Goal: Task Accomplishment & Management: Manage account settings

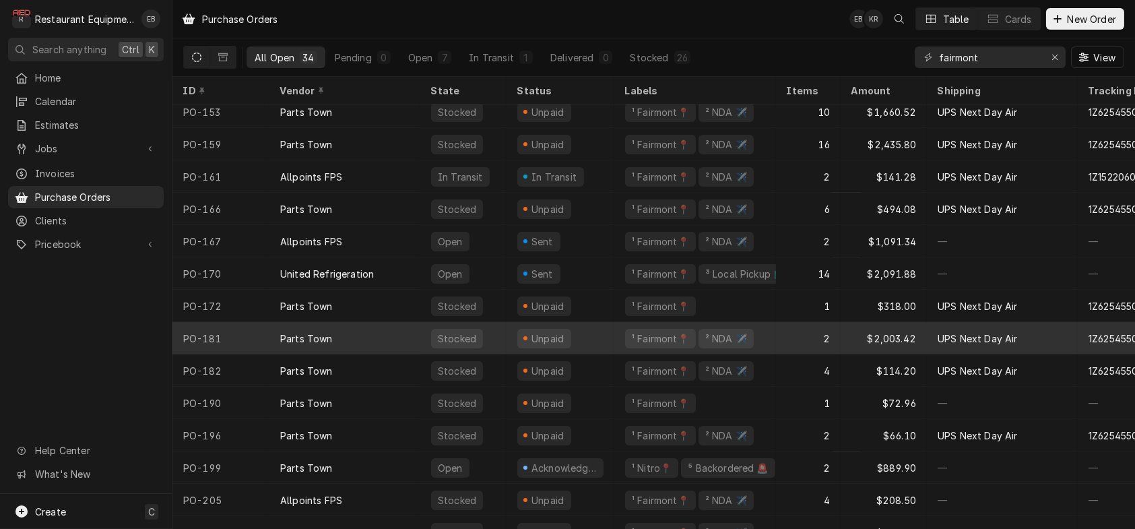
scroll to position [688, 0]
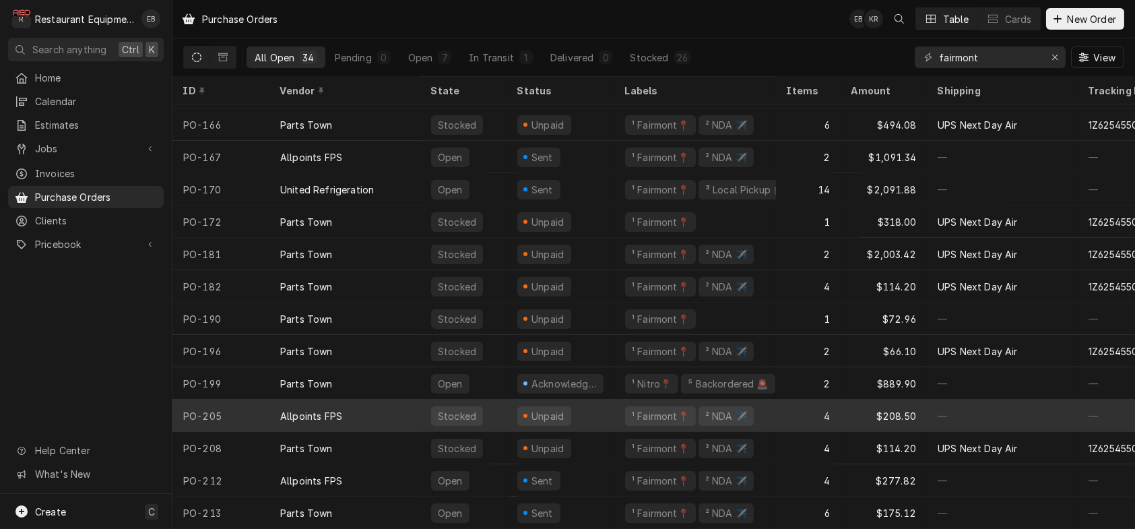
click at [389, 406] on div "Allpoints FPS" at bounding box center [345, 416] width 151 height 32
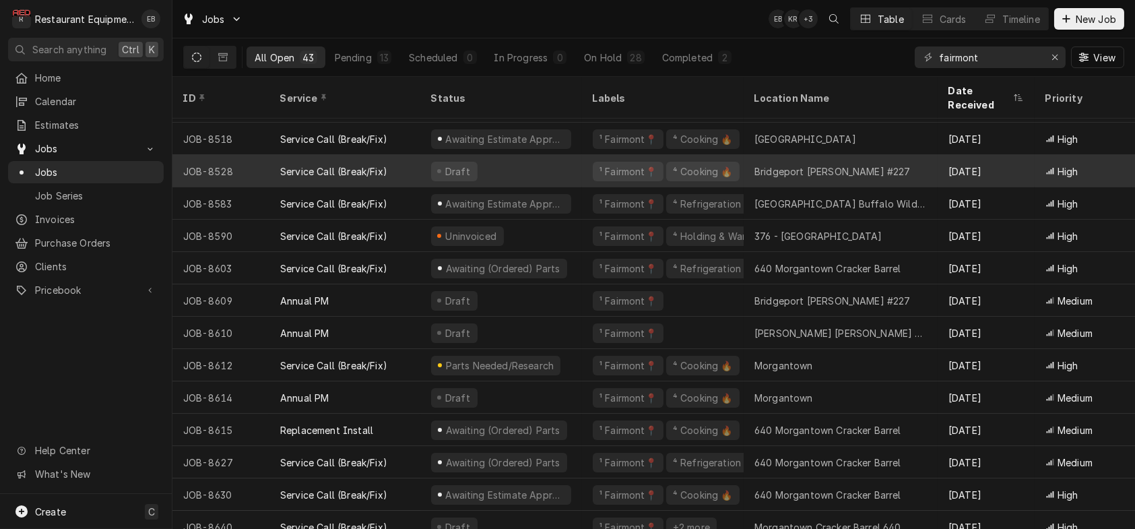
scroll to position [990, 0]
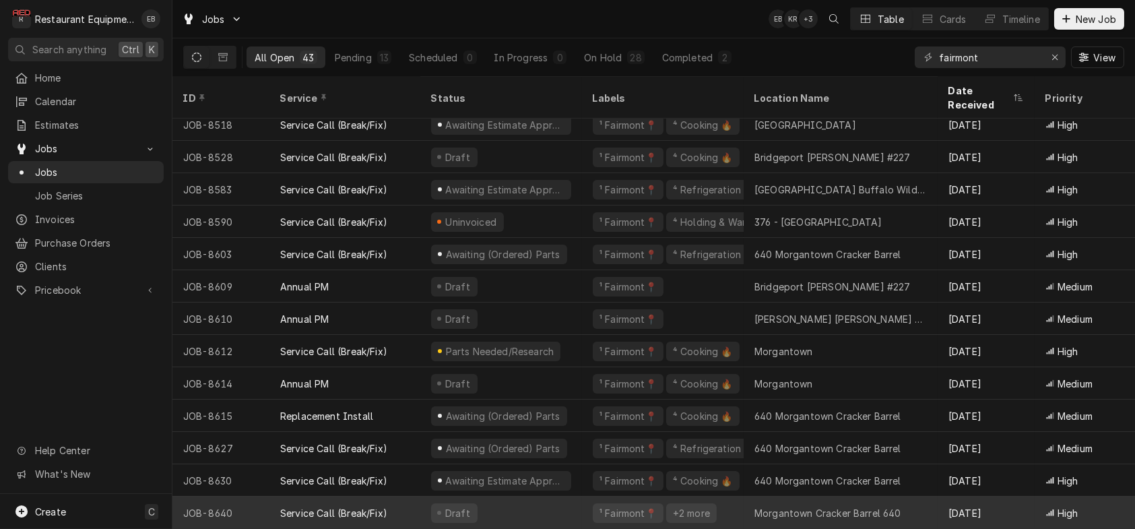
click at [553, 497] on div "Draft" at bounding box center [501, 513] width 162 height 32
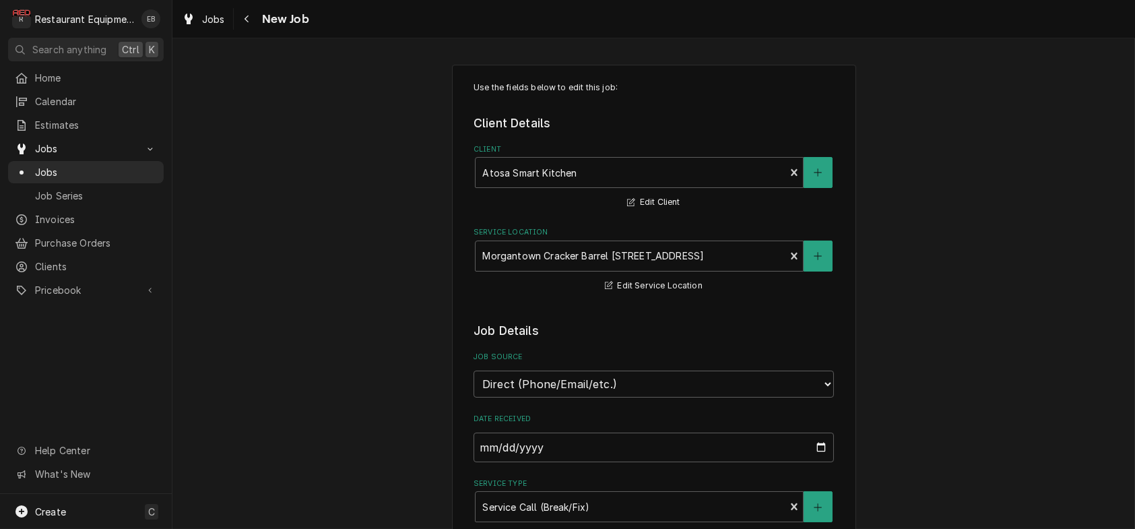
type textarea "x"
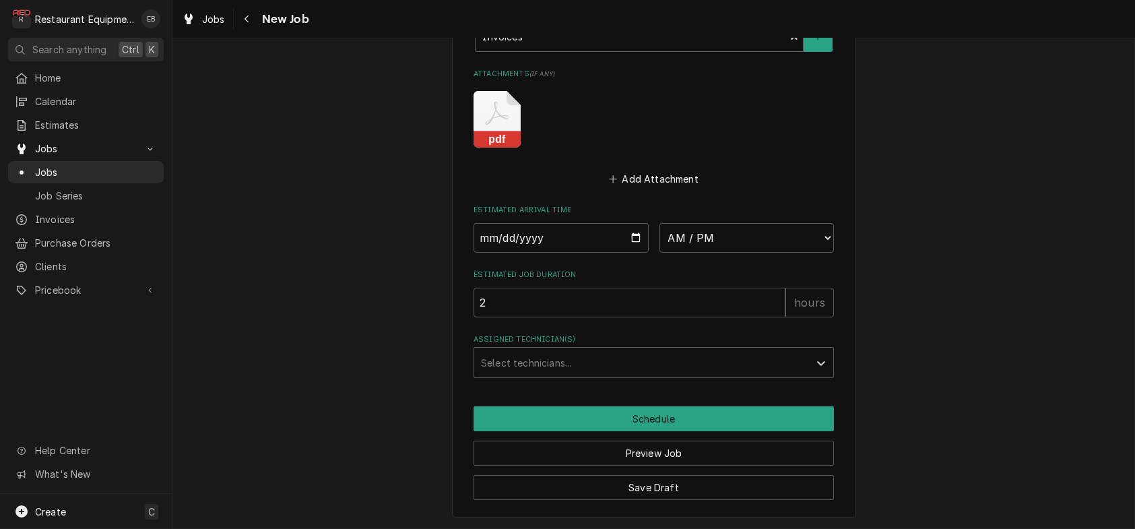
scroll to position [1275, 0]
click at [225, 18] on span "Jobs" at bounding box center [213, 19] width 23 height 14
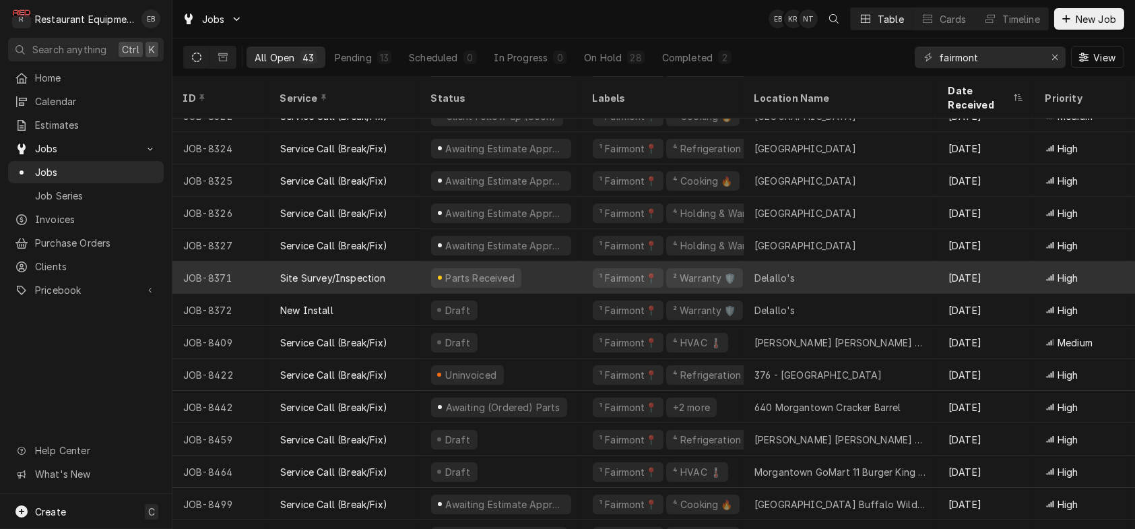
scroll to position [538, 0]
click at [575, 267] on div "Parts Received" at bounding box center [501, 276] width 162 height 32
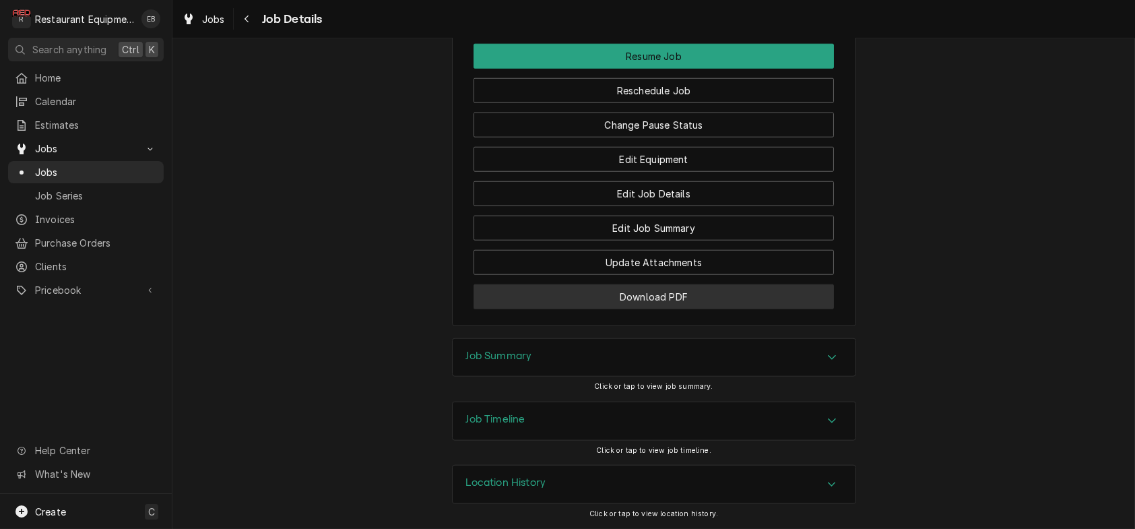
scroll to position [3683, 0]
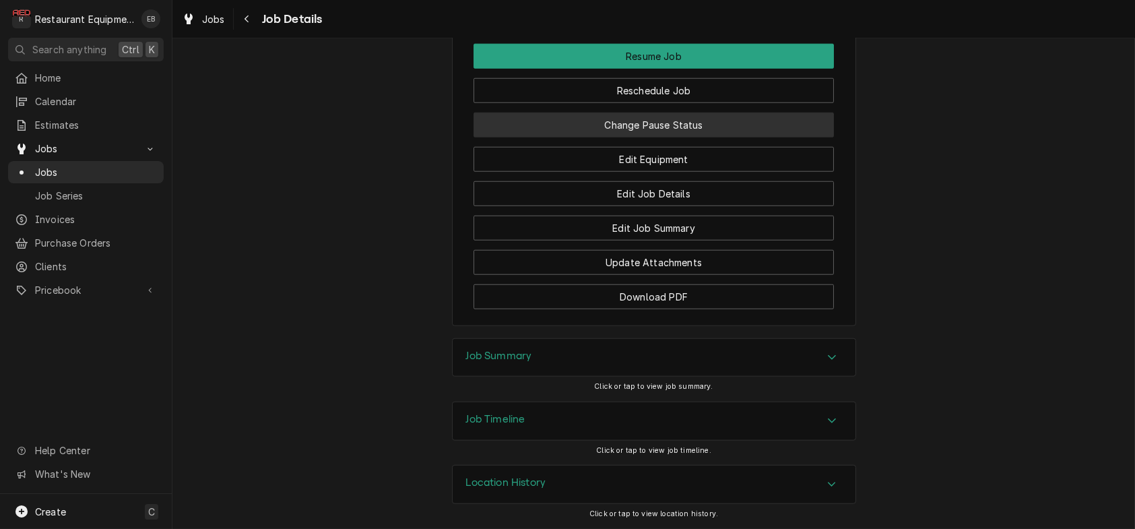
click at [657, 137] on button "Change Pause Status" at bounding box center [654, 125] width 360 height 25
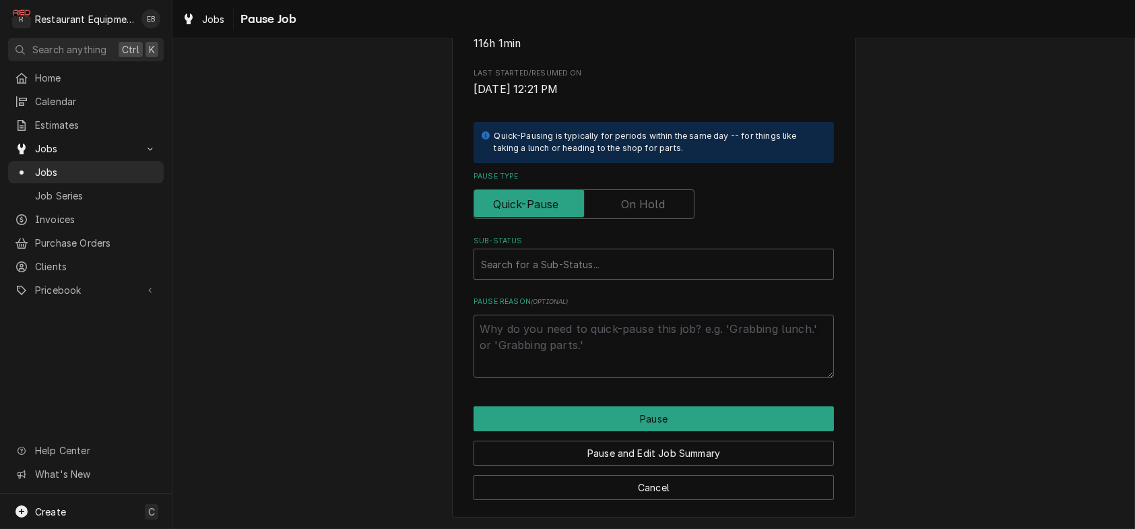
scroll to position [270, 0]
click at [639, 218] on label "Pause Type" at bounding box center [584, 204] width 221 height 30
click at [639, 218] on input "Pause Type" at bounding box center [584, 204] width 209 height 30
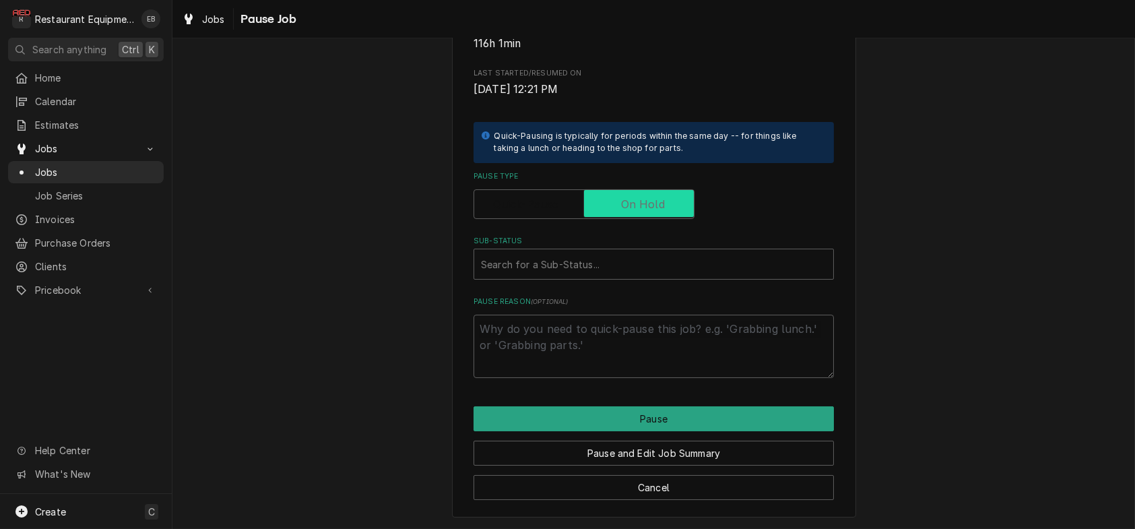
checkbox input "true"
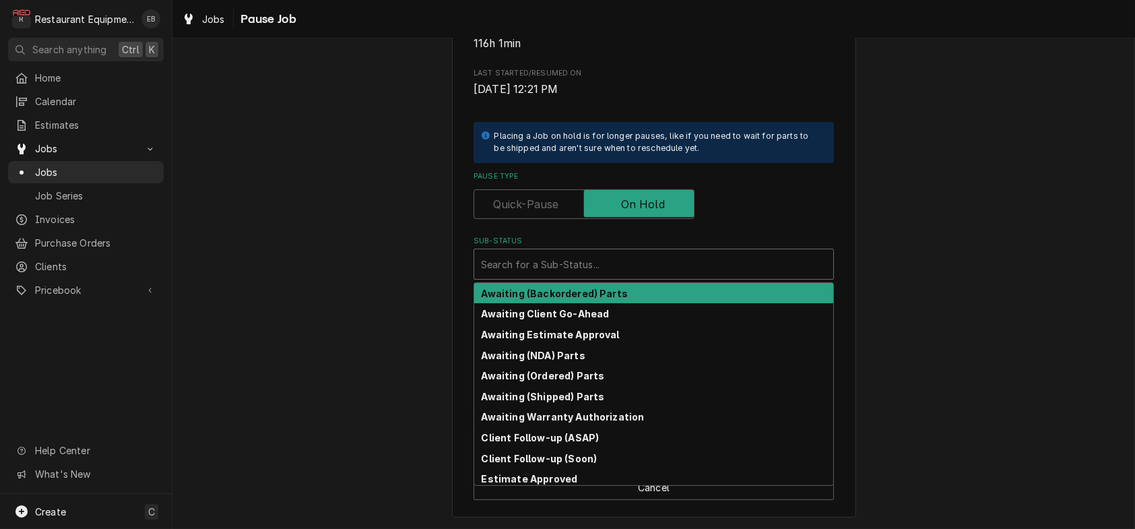
click at [637, 276] on div "Sub-Status" at bounding box center [654, 264] width 346 height 24
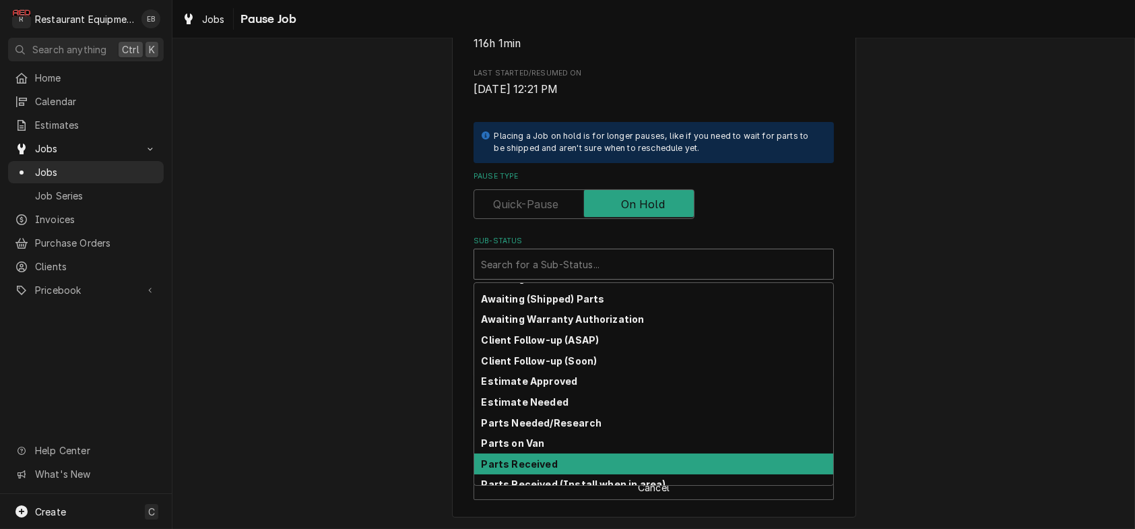
scroll to position [82, 0]
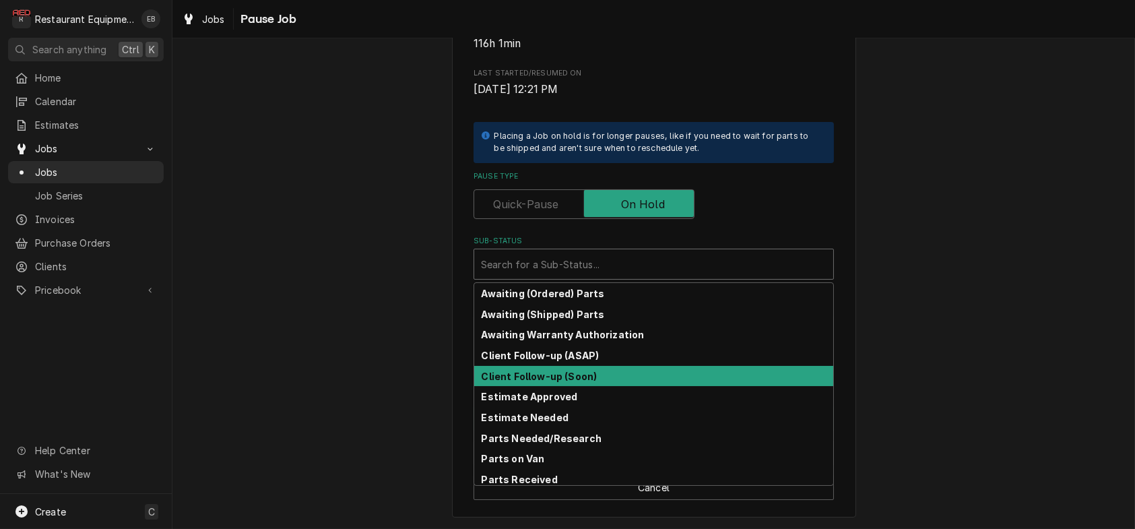
click at [602, 387] on div "Client Follow-up (Soon)" at bounding box center [653, 376] width 359 height 21
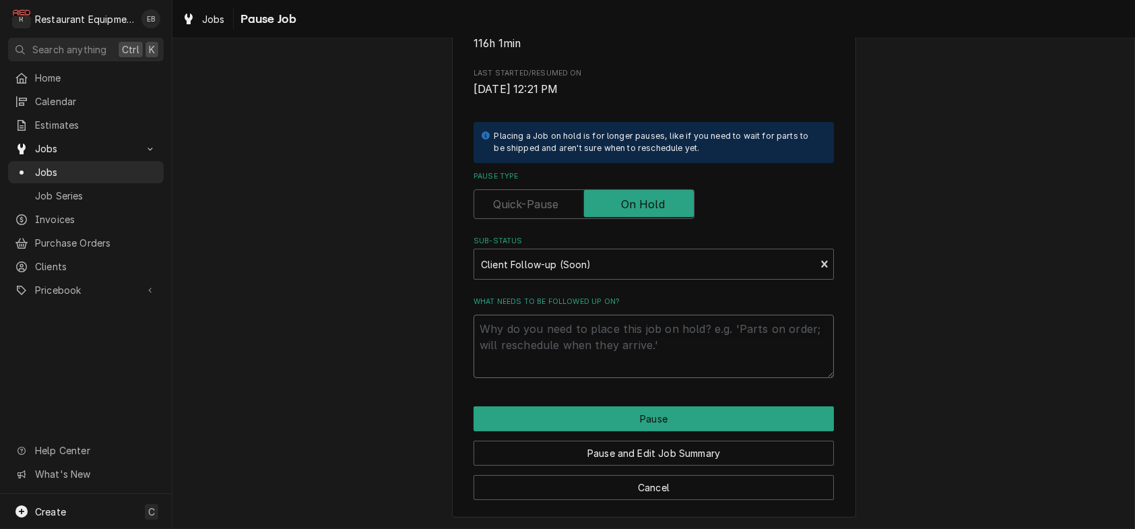
click at [594, 354] on textarea "What needs to be followed up on?" at bounding box center [654, 346] width 360 height 63
type textarea "x"
type textarea "S"
type textarea "x"
type textarea "Se"
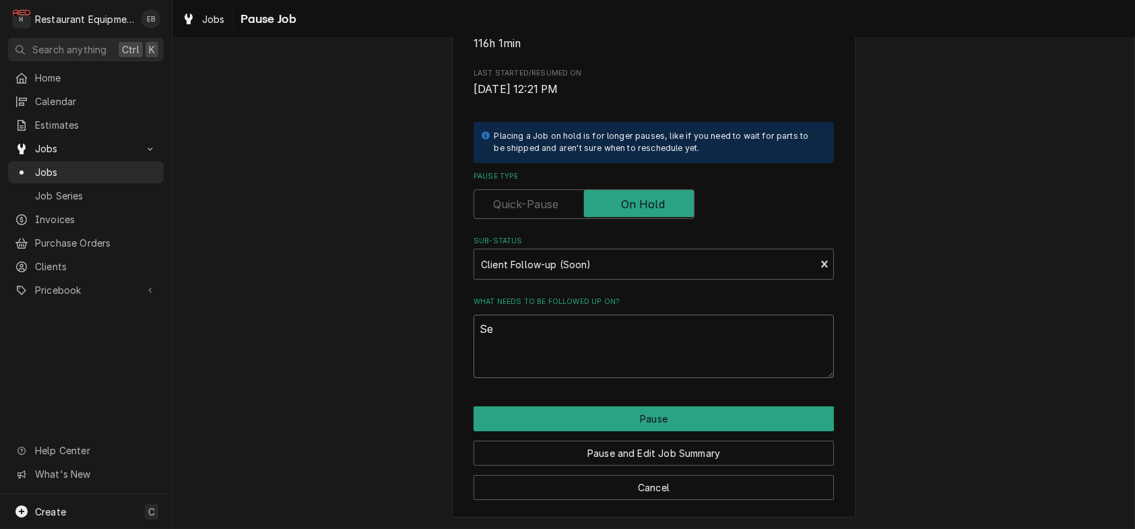
type textarea "x"
type textarea "Sen"
type textarea "x"
type textarea "Sent"
type textarea "x"
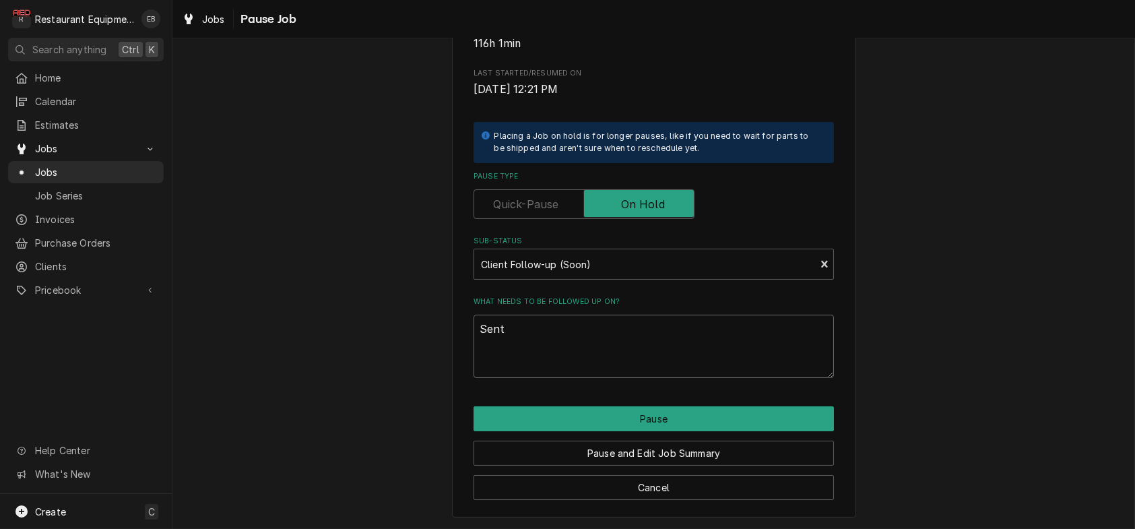
type textarea "Sent"
type textarea "x"
type textarea "Sent O"
type textarea "x"
type textarea "Sent Ou"
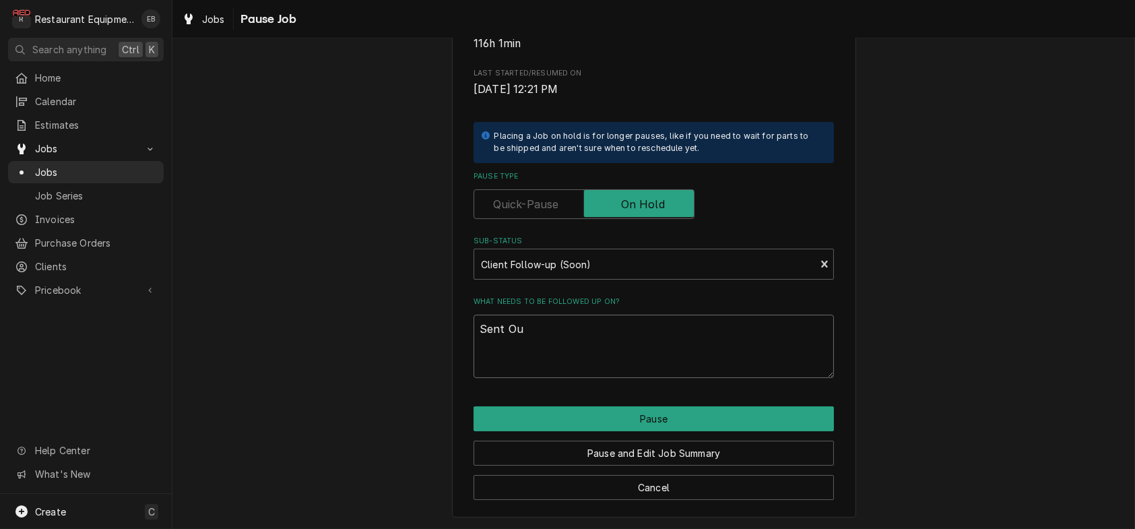
type textarea "x"
type textarea "Sent Out"
type textarea "x"
type textarea "Sent Ou"
type textarea "x"
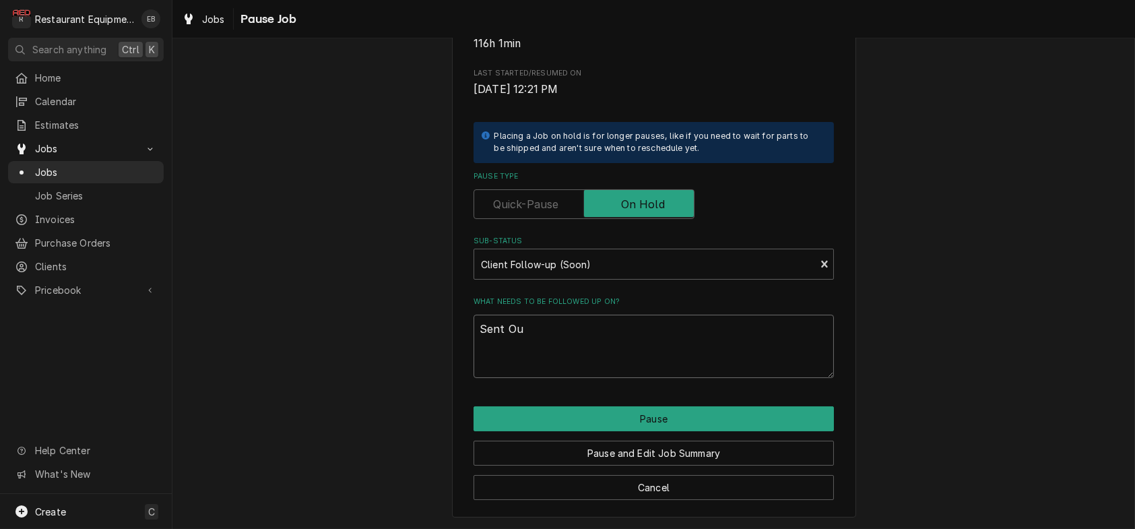
type textarea "Sent O"
type textarea "x"
type textarea "Sent"
type textarea "x"
type textarea "Sent"
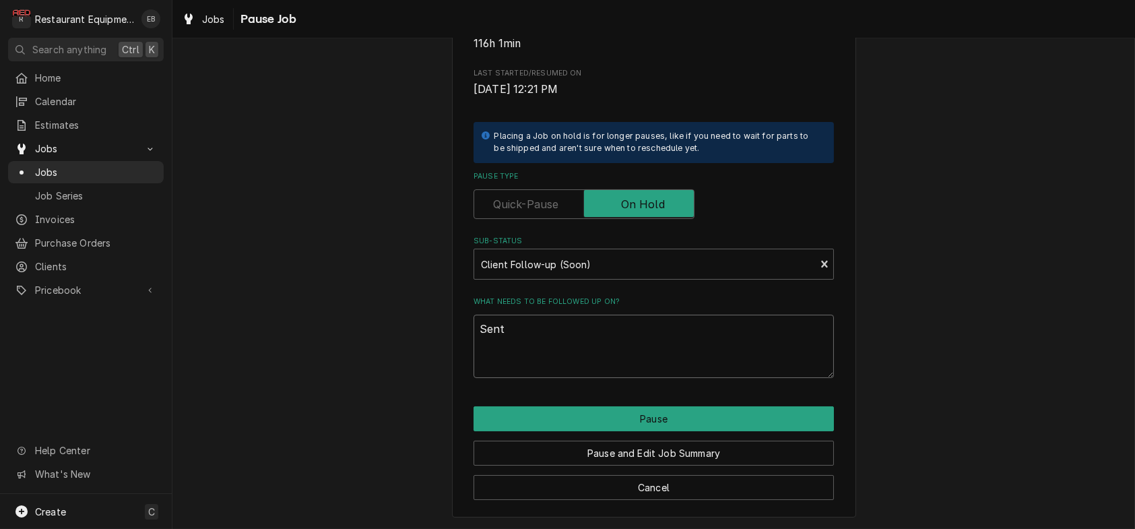
type textarea "x"
type textarea "Sen"
type textarea "x"
type textarea "Se"
type textarea "x"
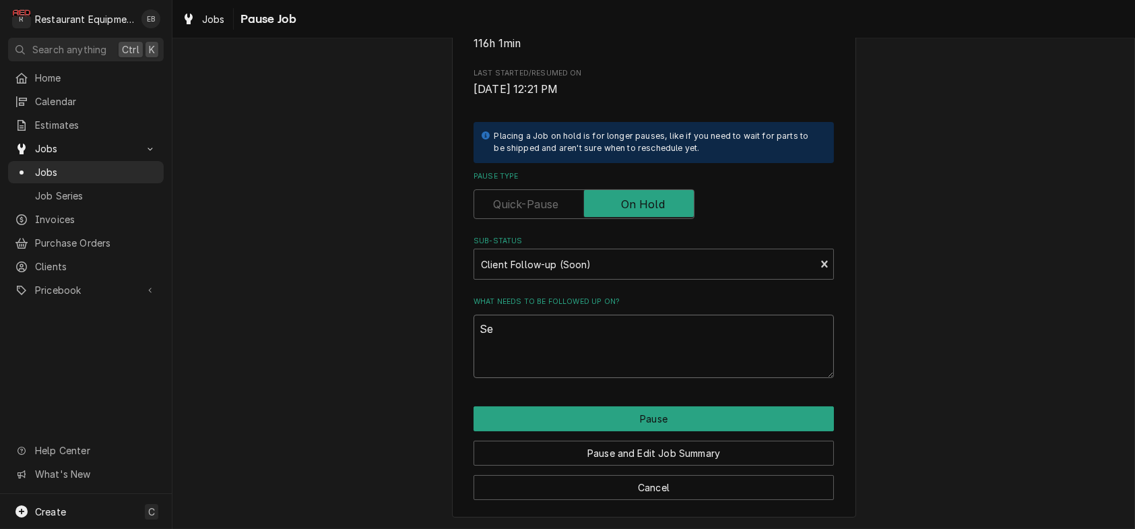
type textarea "S"
type textarea "x"
type textarea "C"
type textarea "x"
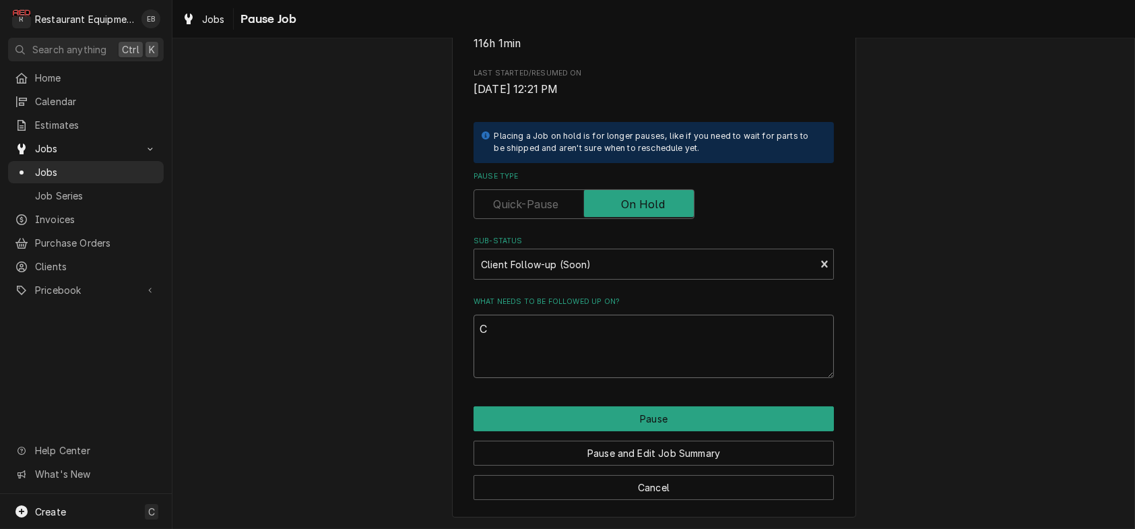
type textarea "Co"
type textarea "x"
type textarea "Com"
type textarea "x"
type textarea "Comp"
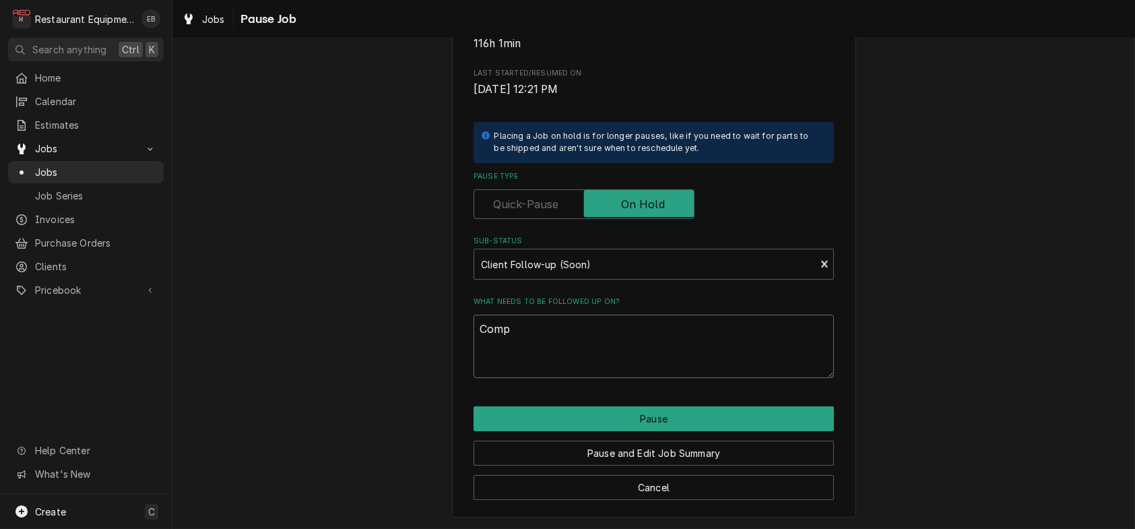
type textarea "x"
type textarea "Compl"
type textarea "x"
type textarea "Comple"
type textarea "x"
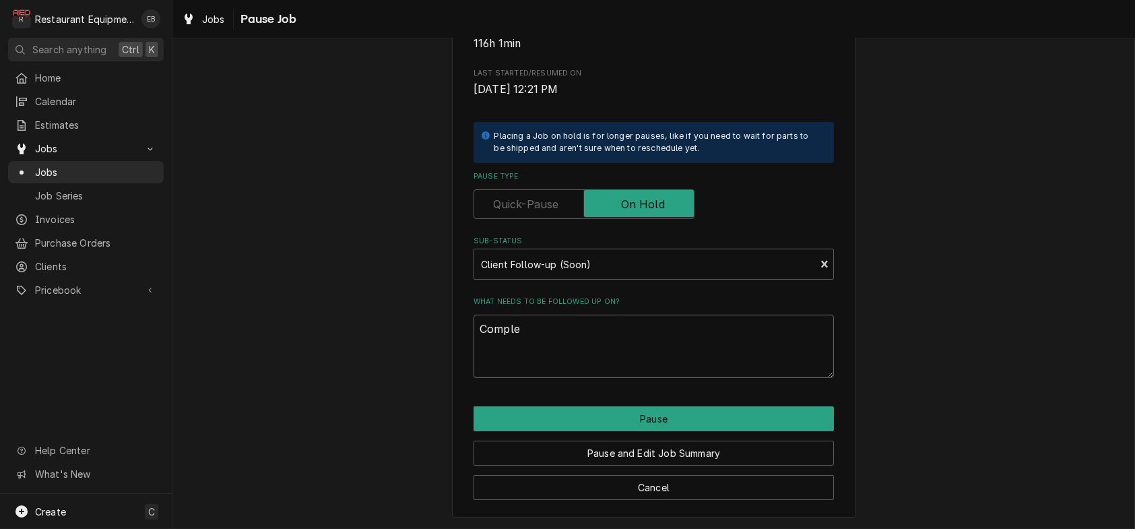
type textarea "Complet"
type textarea "x"
type textarea "Complete"
type textarea "x"
type textarea "Completed"
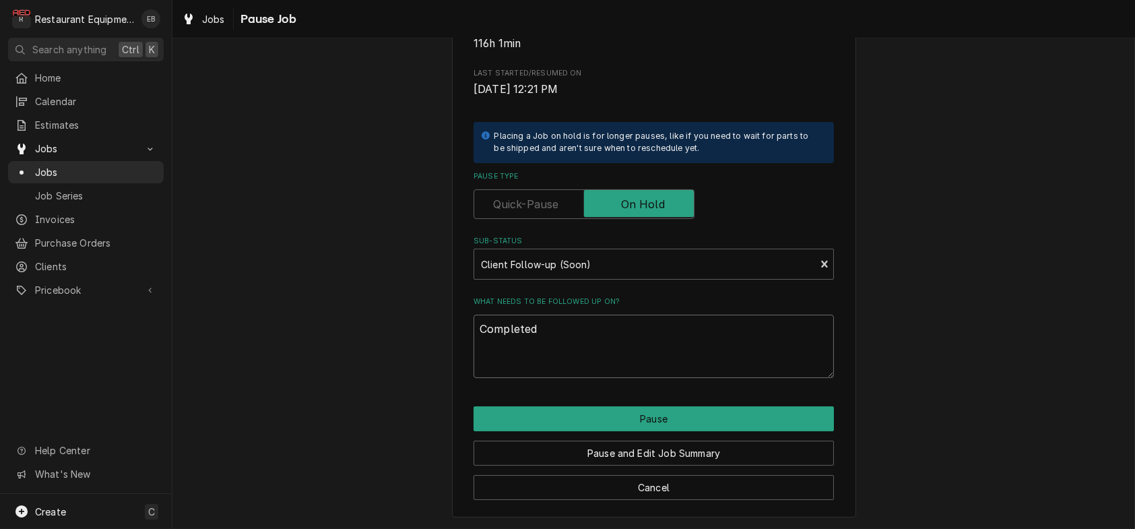
type textarea "x"
type textarea "Completed/"
type textarea "x"
type textarea "Completed/S"
type textarea "x"
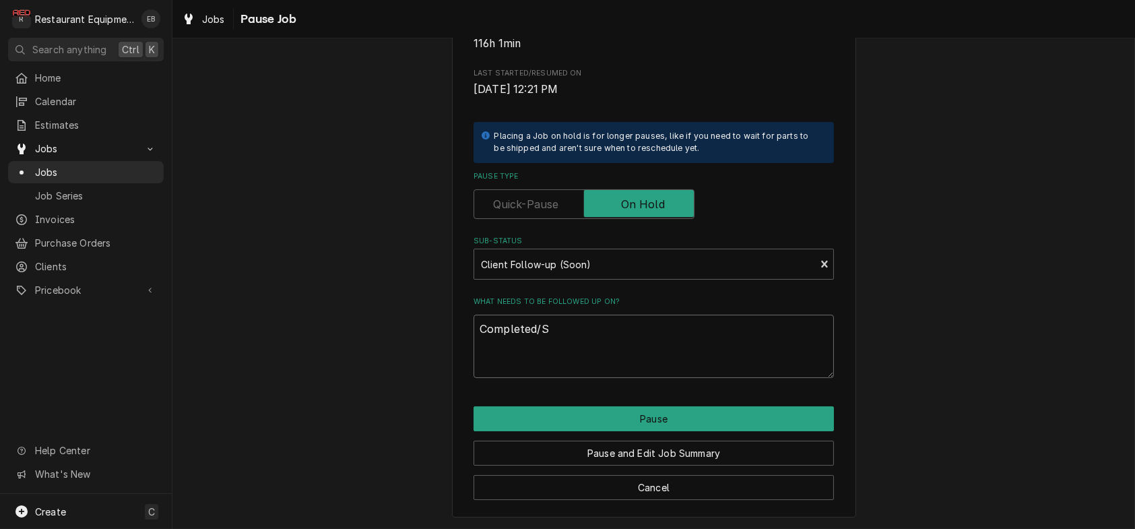
type textarea "Completed/Se"
type textarea "x"
type textarea "Completed/Sen"
type textarea "x"
type textarea "Completed/Sent"
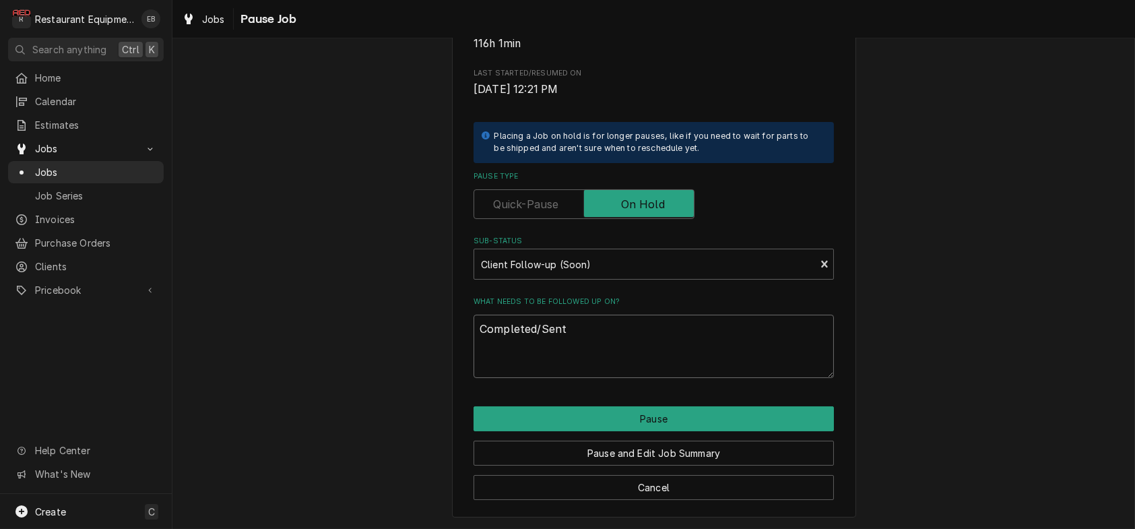
type textarea "x"
type textarea "Completed/Sent"
type textarea "x"
type textarea "Completed/Sent o"
type textarea "x"
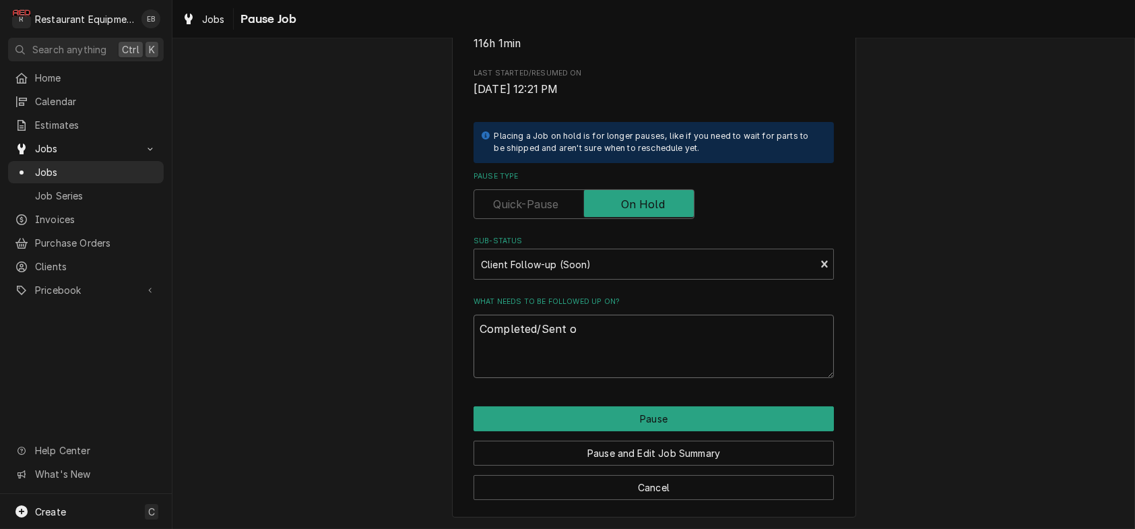
type textarea "Completed/Sent ou"
type textarea "x"
type textarea "Completed/Sent out"
type textarea "x"
type textarea "Completed/Sent out"
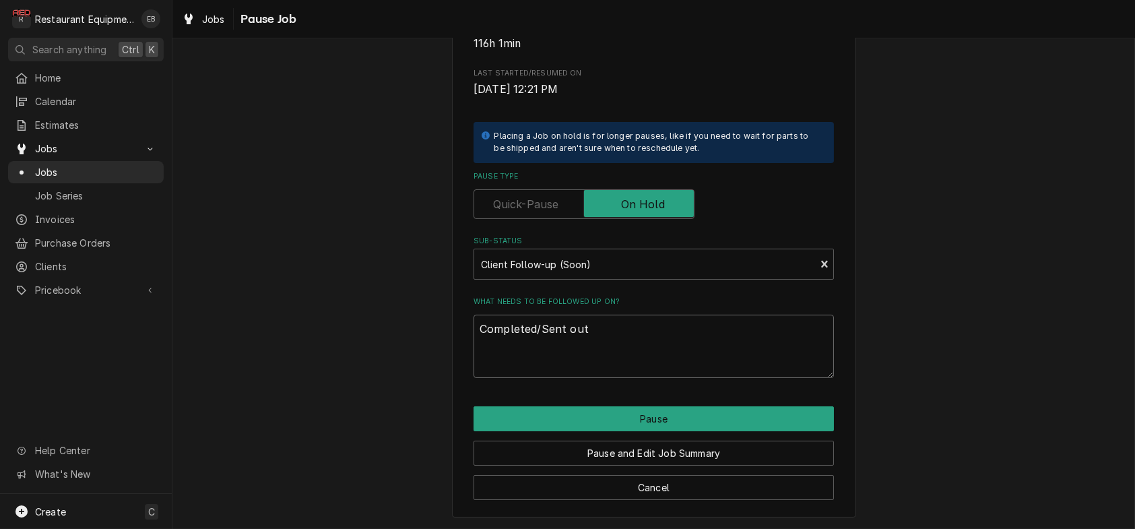
type textarea "x"
type textarea "Completed/Sent out w"
type textarea "x"
type textarea "Completed/Sent out wa"
type textarea "x"
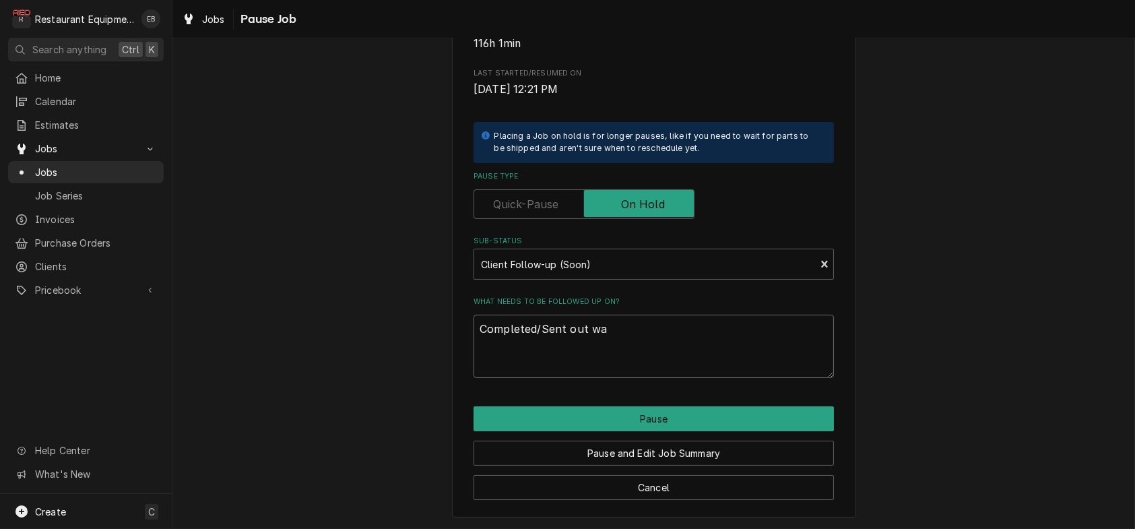
type textarea "Completed/Sent out wat"
type textarea "x"
type textarea "Completed/Sent out wate"
type textarea "x"
type textarea "Completed/Sent out water"
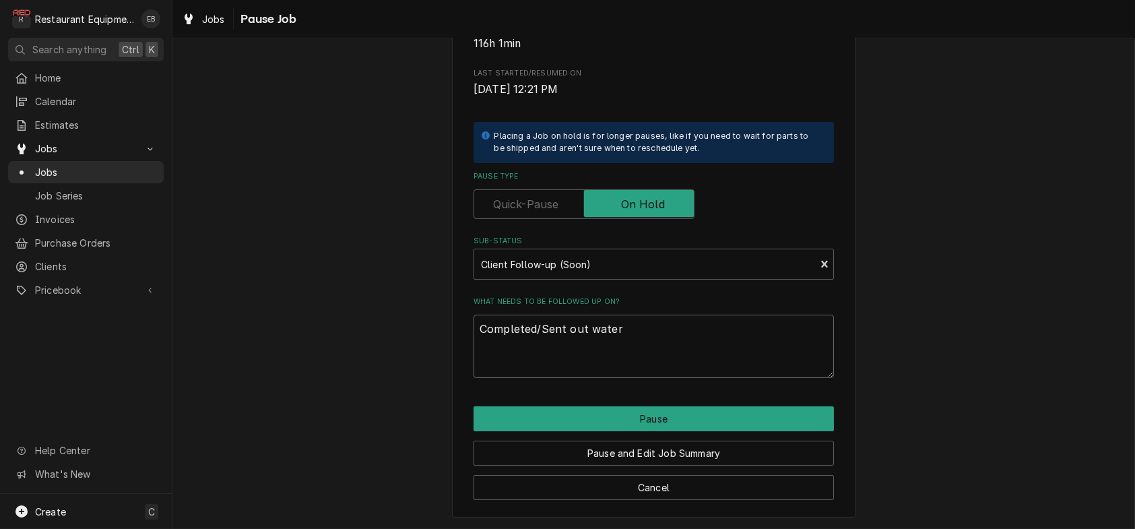
type textarea "x"
type textarea "Completed/Sent out water"
type textarea "x"
type textarea "Completed/Sent out water s"
type textarea "x"
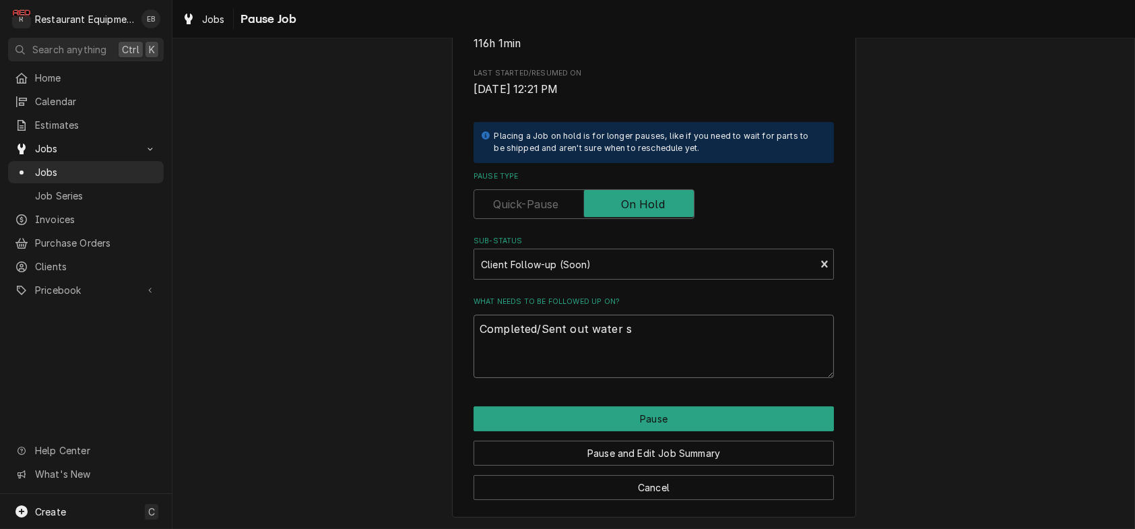
type textarea "Completed/Sent out water sa"
type textarea "x"
type textarea "Completed/Sent out water sam"
type textarea "x"
type textarea "Completed/Sent out water samp"
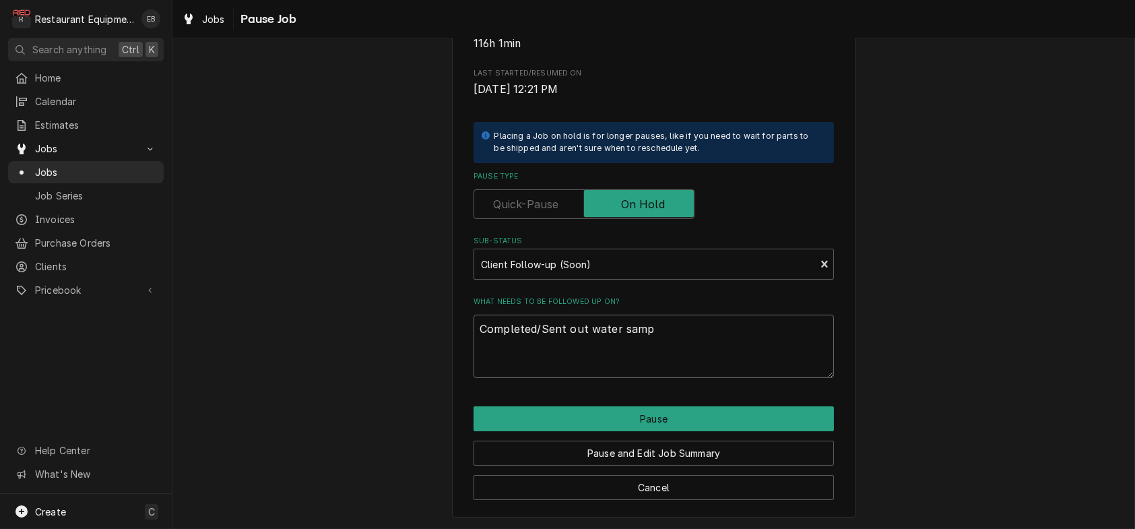
type textarea "x"
type textarea "Completed/Sent out water sampl"
type textarea "x"
type textarea "Completed/Sent out water sample"
type textarea "x"
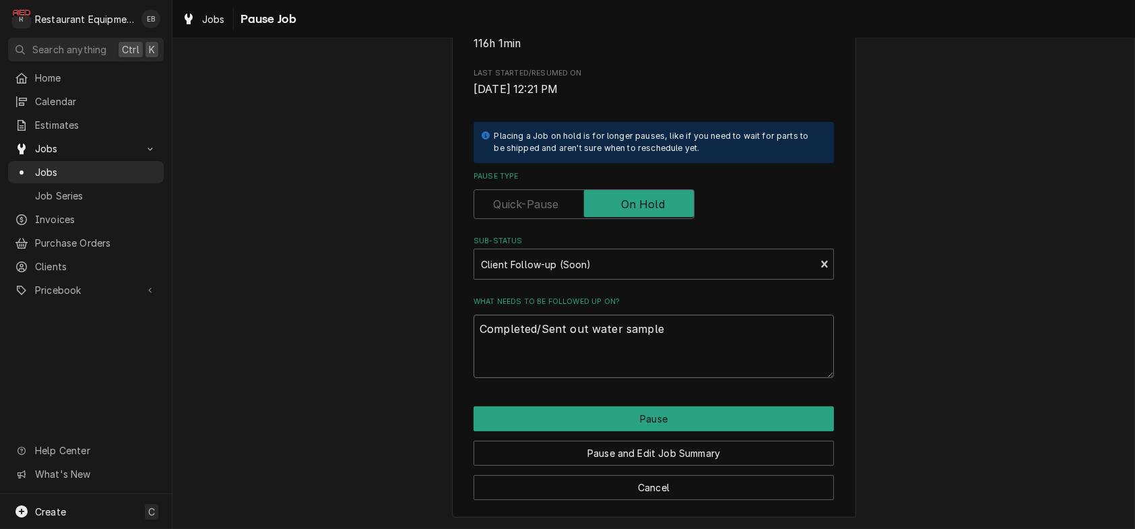
type textarea "Completed/Sent out water samples"
type textarea "x"
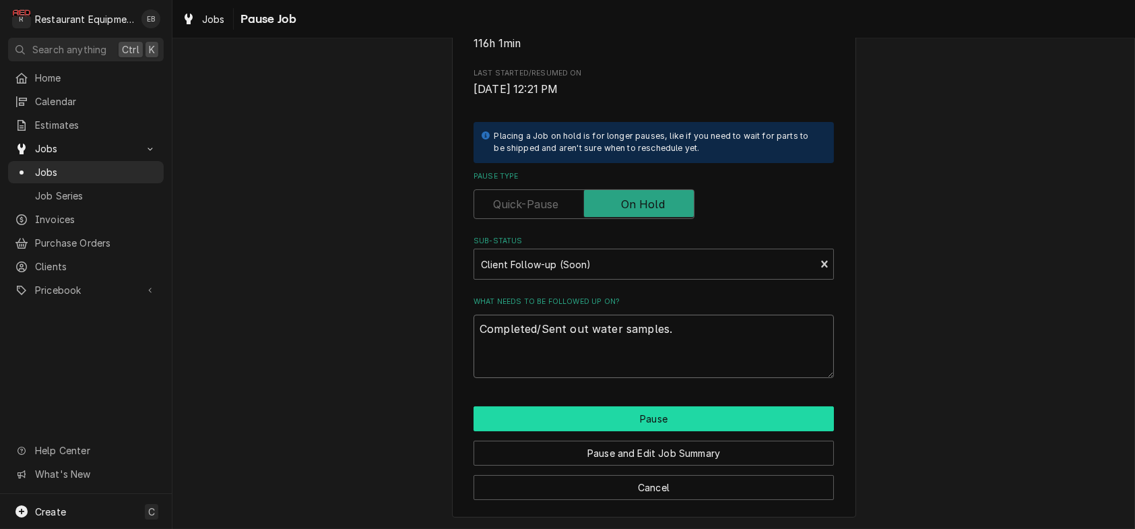
type textarea "Completed/Sent out water samples."
click at [697, 409] on button "Pause" at bounding box center [654, 418] width 360 height 25
type textarea "x"
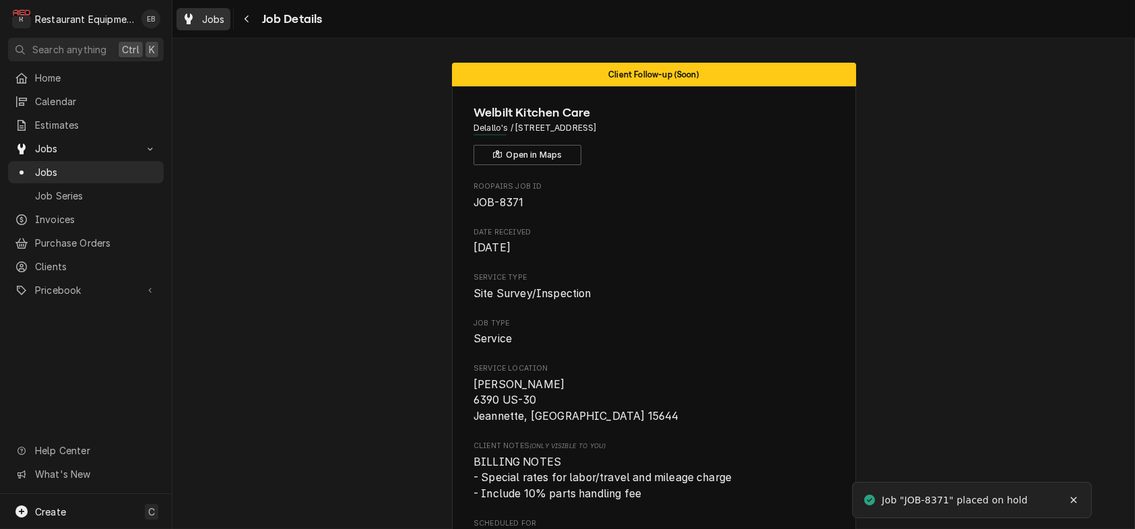
click at [216, 19] on span "Jobs" at bounding box center [213, 19] width 23 height 14
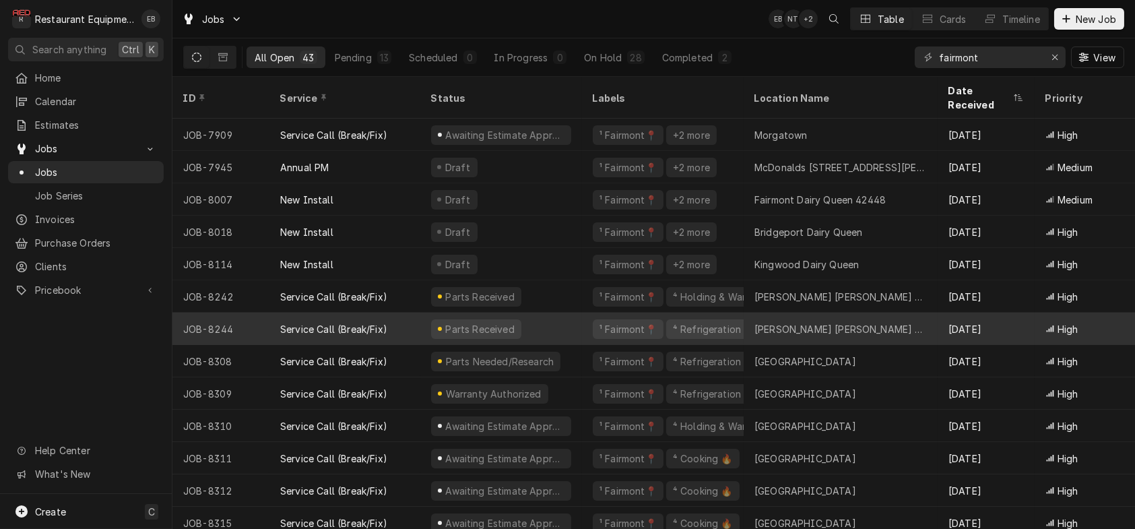
click at [553, 323] on div "Parts Received" at bounding box center [501, 329] width 162 height 32
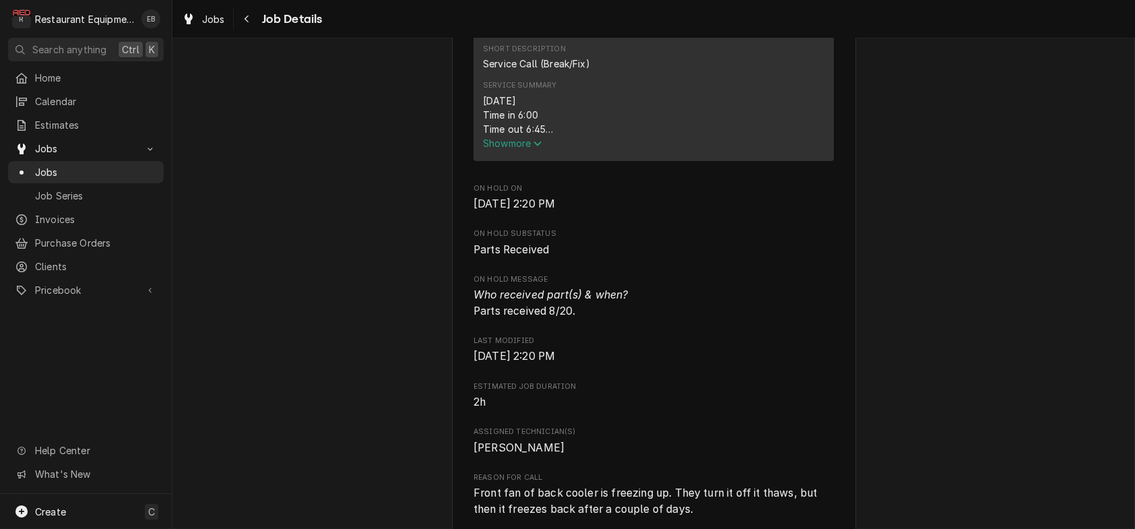
scroll to position [584, 0]
click at [522, 151] on span "Show more" at bounding box center [512, 144] width 59 height 11
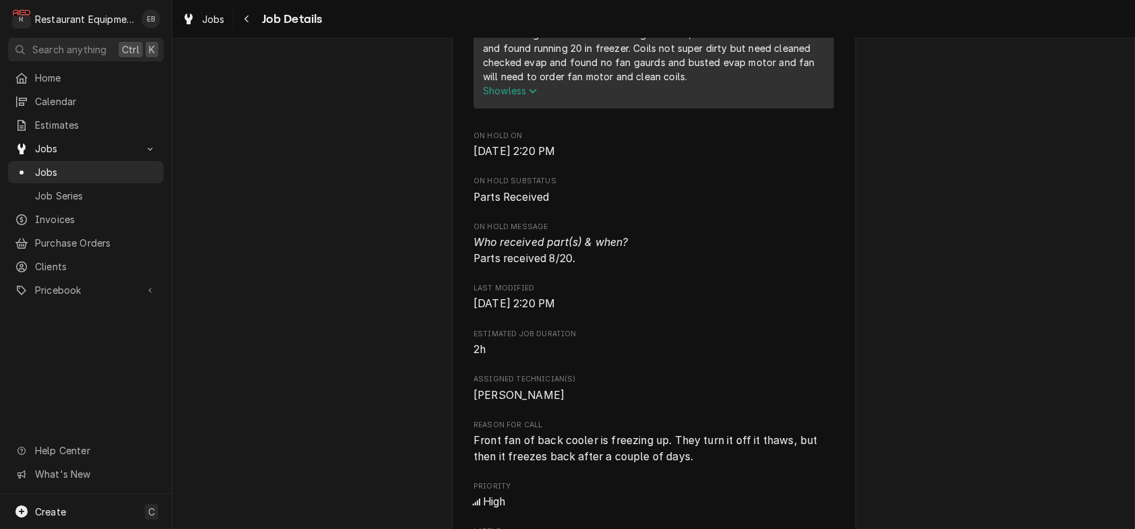
scroll to position [718, 0]
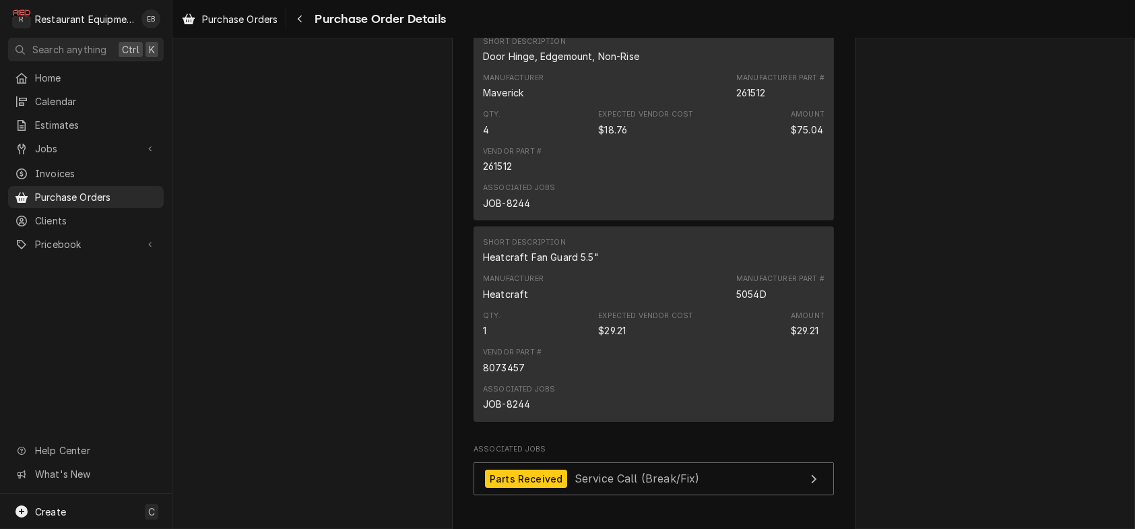
scroll to position [1033, 0]
click at [307, 20] on div "Navigate back" at bounding box center [299, 18] width 13 height 13
